Goal: Information Seeking & Learning: Check status

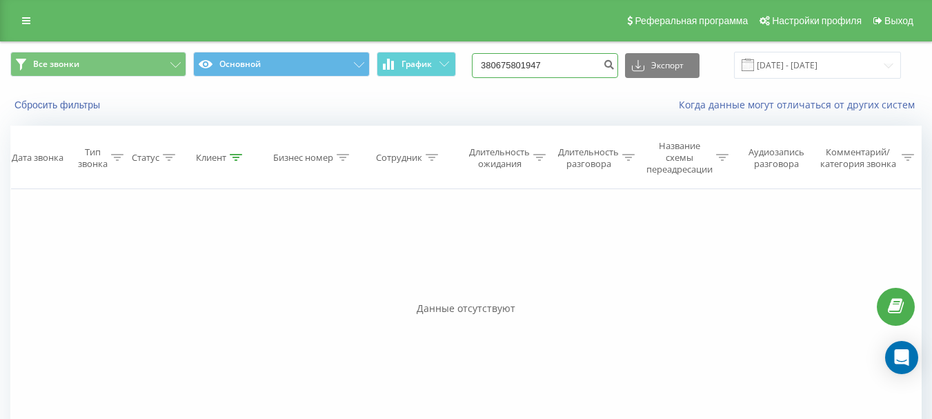
drag, startPoint x: 571, startPoint y: 64, endPoint x: 469, endPoint y: 61, distance: 101.5
click at [469, 61] on div "Все звонки Основной График 380675801947 Экспорт .csv .xls .xlsx 19.06.2025 - 19…" at bounding box center [465, 65] width 911 height 27
paste input "506355833"
type input "380506355833"
click at [616, 67] on button "submit" at bounding box center [609, 65] width 19 height 25
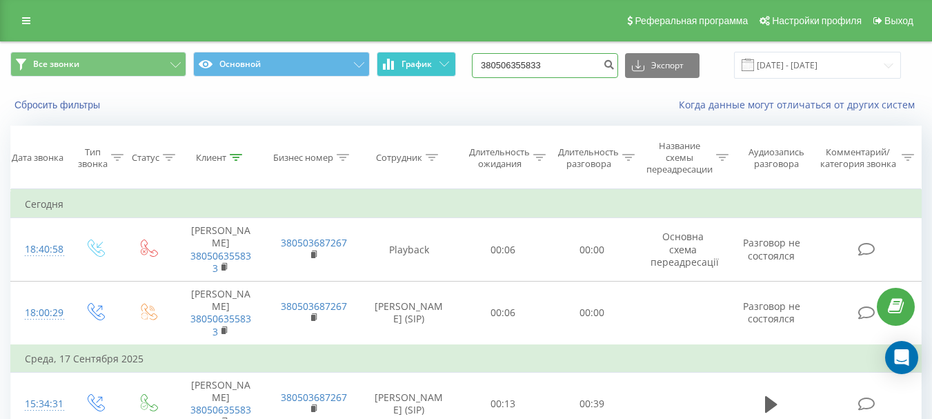
drag, startPoint x: 579, startPoint y: 66, endPoint x: 431, endPoint y: 64, distance: 147.7
click at [431, 64] on div "Все звонки Основной График 380506355833 Экспорт .csv .xls .xlsx [DATE] - [DATE]" at bounding box center [465, 65] width 911 height 27
paste input "982687970"
type input "380982687970"
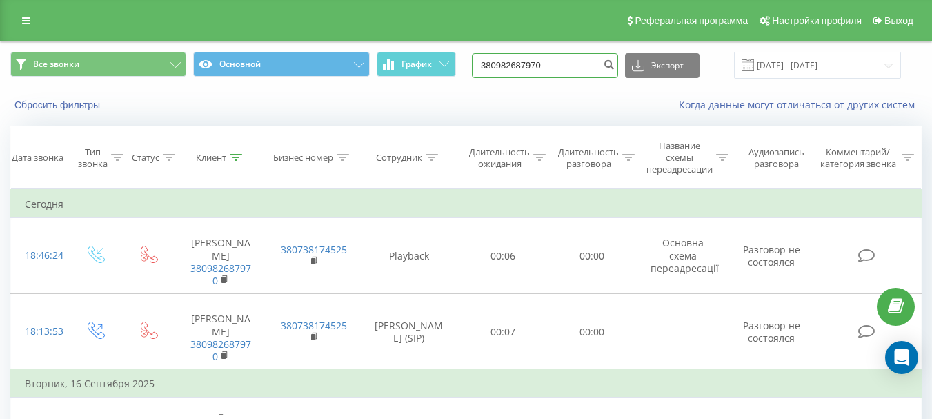
click at [567, 68] on input "380982687970" at bounding box center [545, 65] width 146 height 25
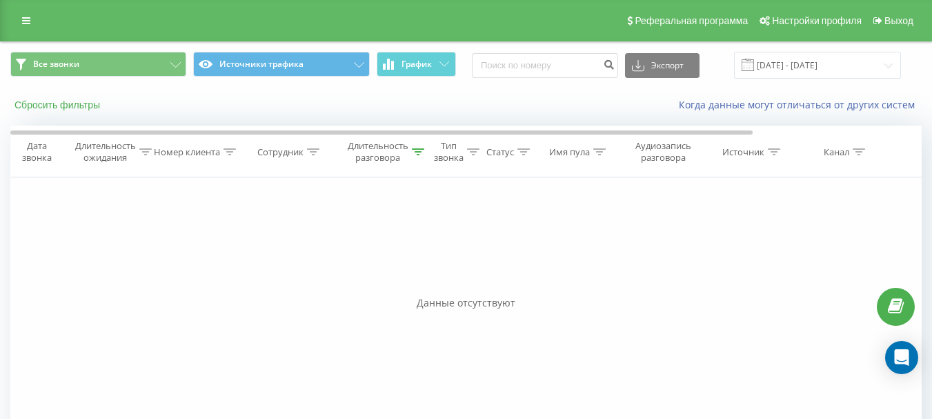
click at [84, 101] on button "Сбросить фильтры" at bounding box center [58, 105] width 97 height 12
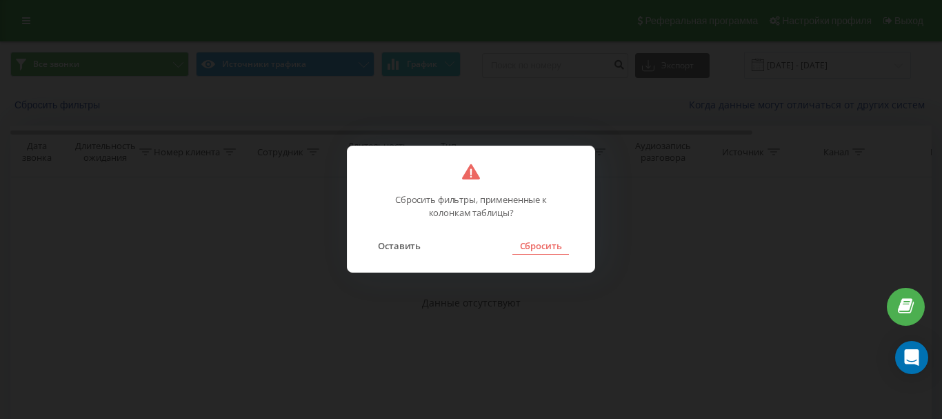
click at [531, 248] on button "Сбросить" at bounding box center [541, 246] width 56 height 18
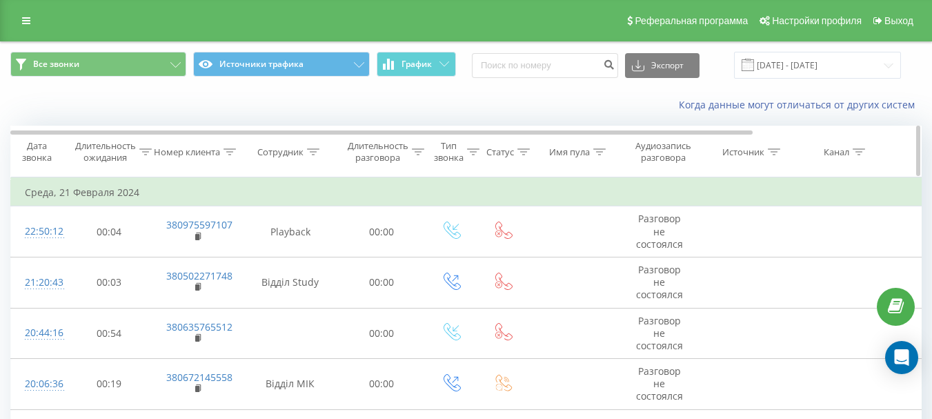
click at [275, 154] on div "Сотрудник" at bounding box center [280, 152] width 46 height 12
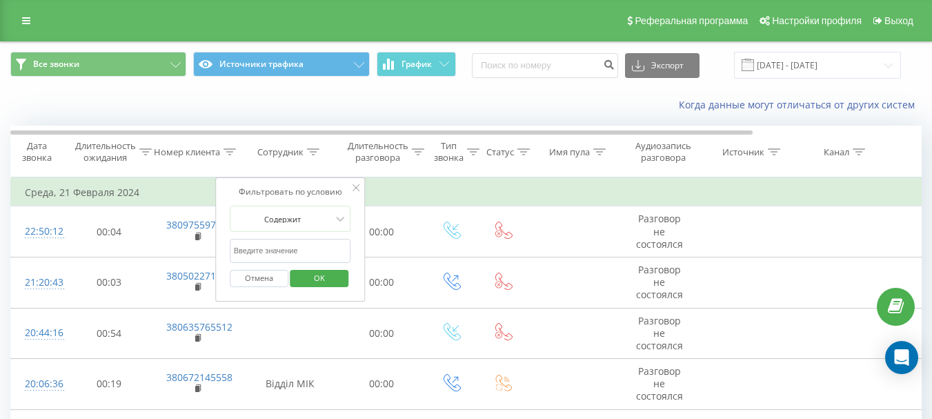
click at [266, 241] on input "text" at bounding box center [290, 251] width 121 height 24
type input "Olga Krashanytsia CC"
click at [306, 274] on span "OK" at bounding box center [319, 277] width 39 height 21
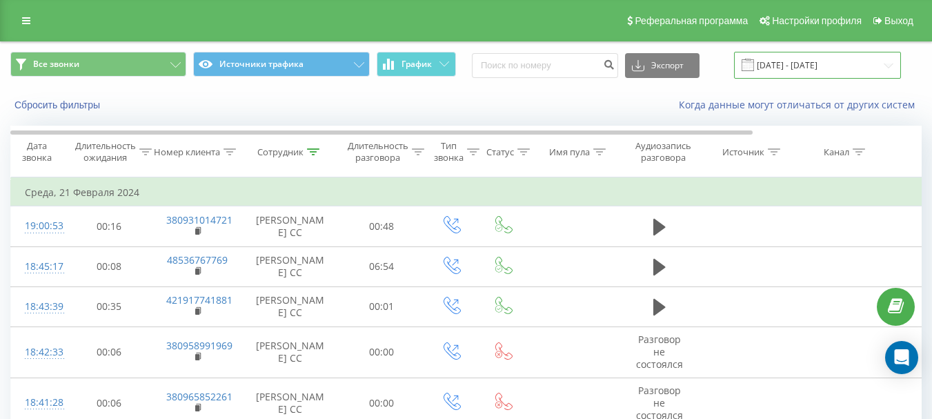
click at [807, 58] on input "21.02.2024 - 21.02.2024" at bounding box center [817, 65] width 167 height 27
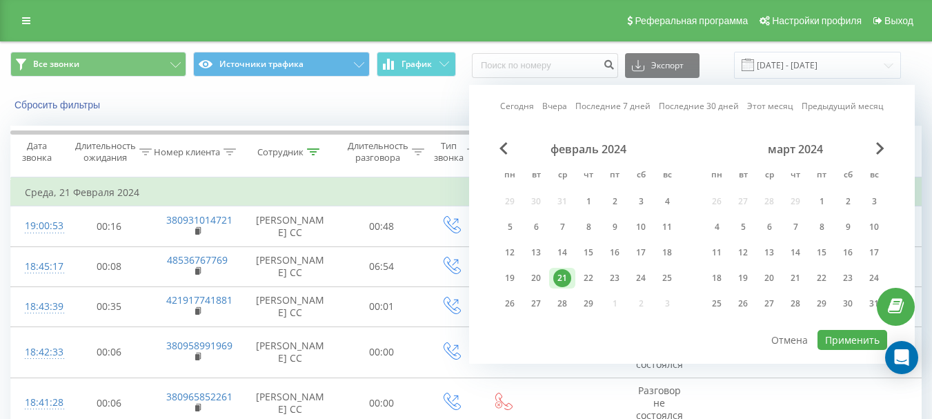
click at [511, 108] on link "Сегодня" at bounding box center [517, 105] width 34 height 13
click at [838, 341] on button "Применить" at bounding box center [853, 340] width 70 height 20
type input "19.09.2025 - 19.09.2025"
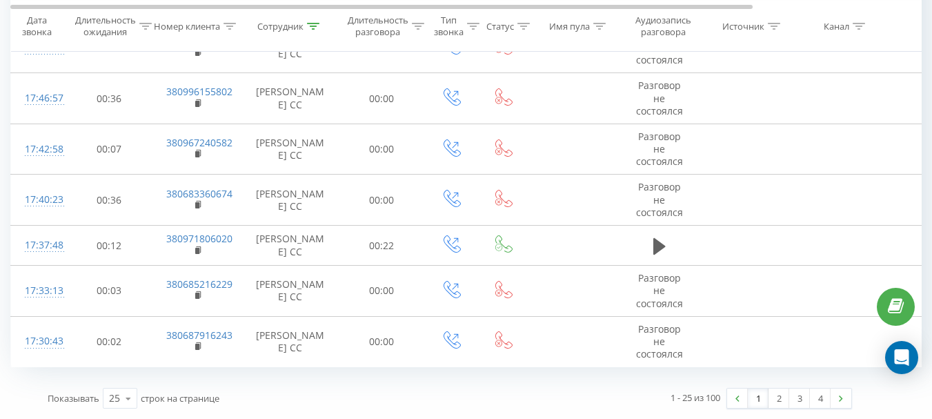
scroll to position [1108, 0]
click at [394, 34] on div "Длительность разговора" at bounding box center [378, 25] width 61 height 23
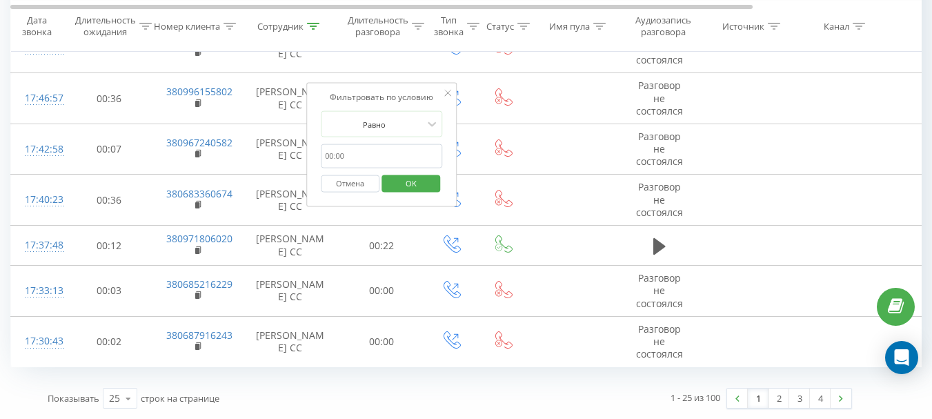
click at [383, 144] on input "text" at bounding box center [381, 156] width 121 height 24
type input "00:59"
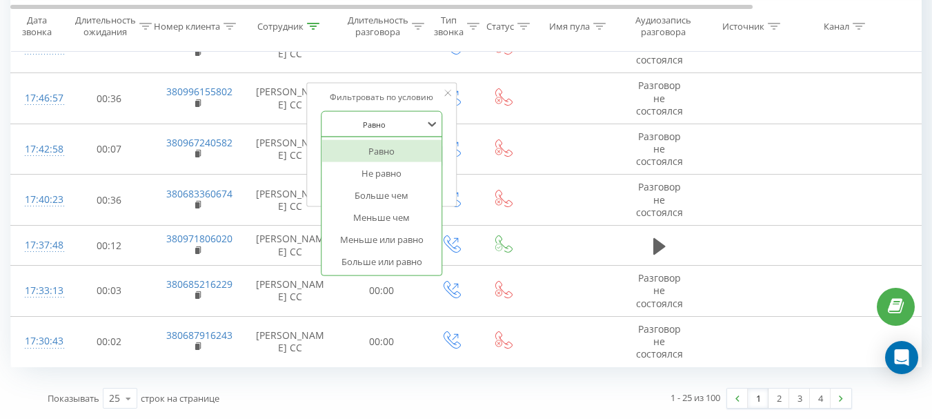
click at [386, 117] on div at bounding box center [374, 123] width 98 height 13
click at [381, 184] on div "Больше чем" at bounding box center [382, 195] width 120 height 22
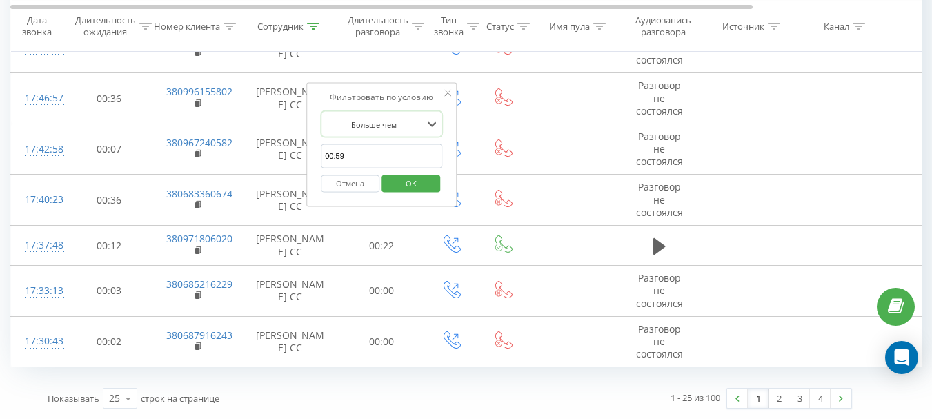
click at [395, 172] on span "OK" at bounding box center [411, 182] width 39 height 21
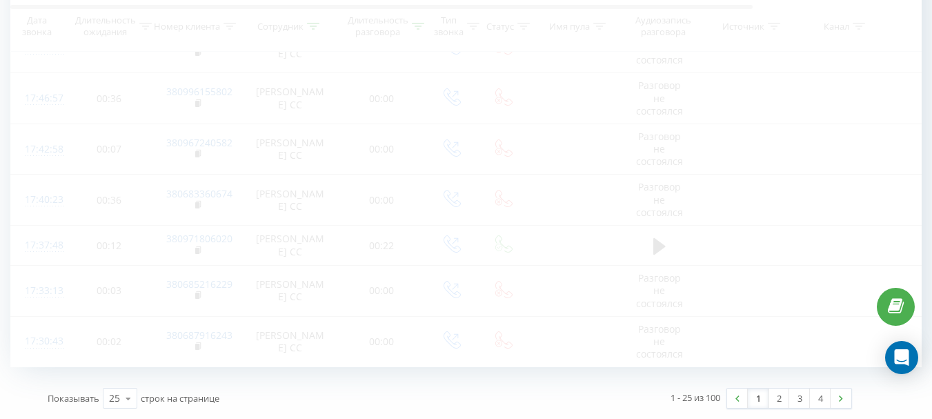
scroll to position [347, 0]
